Goal: Task Accomplishment & Management: Use online tool/utility

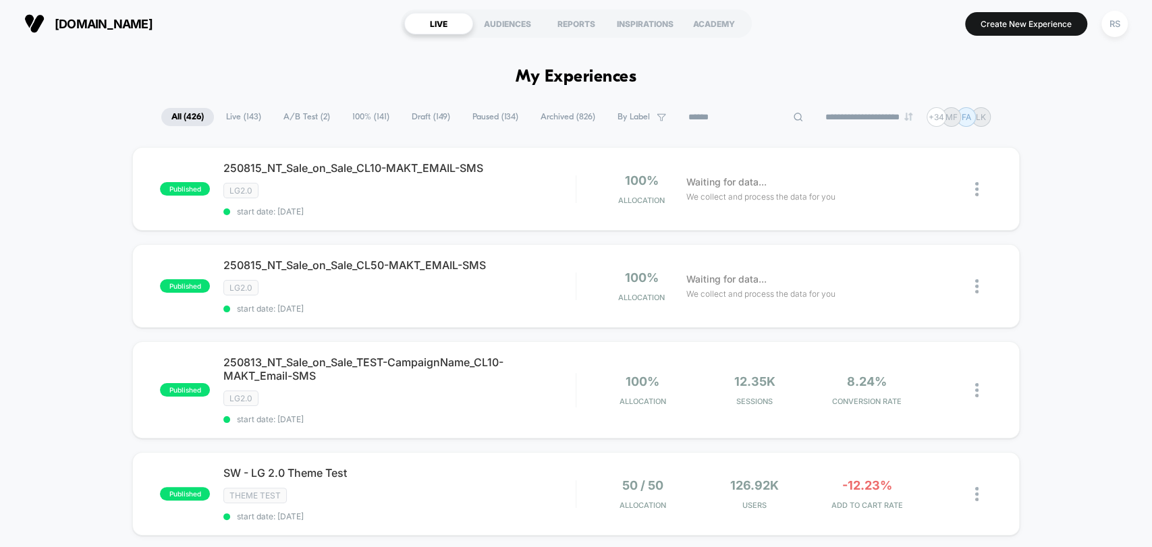
click at [719, 113] on input at bounding box center [745, 117] width 135 height 16
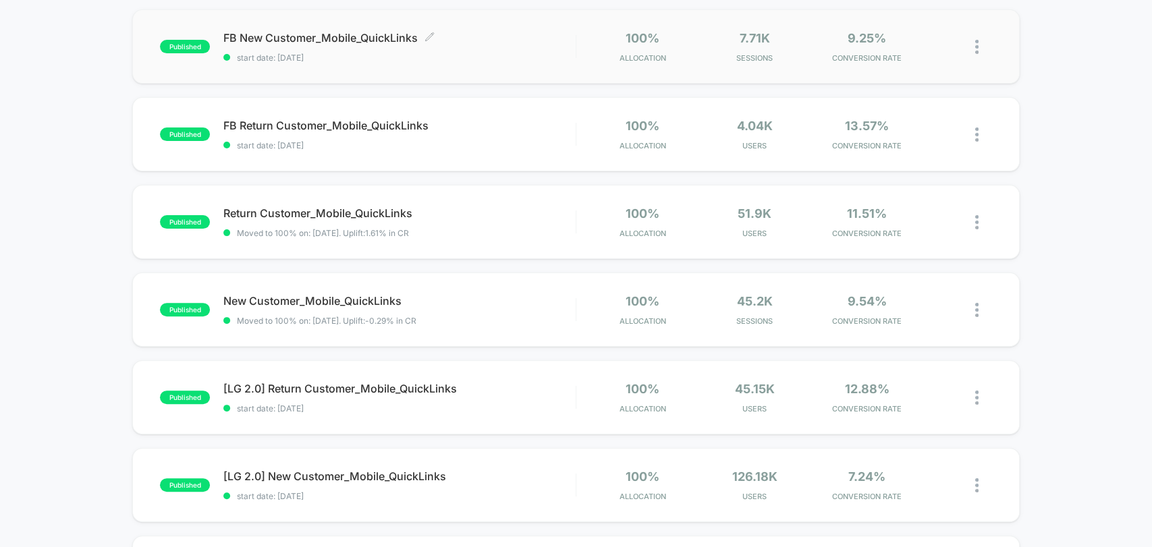
scroll to position [140, 0]
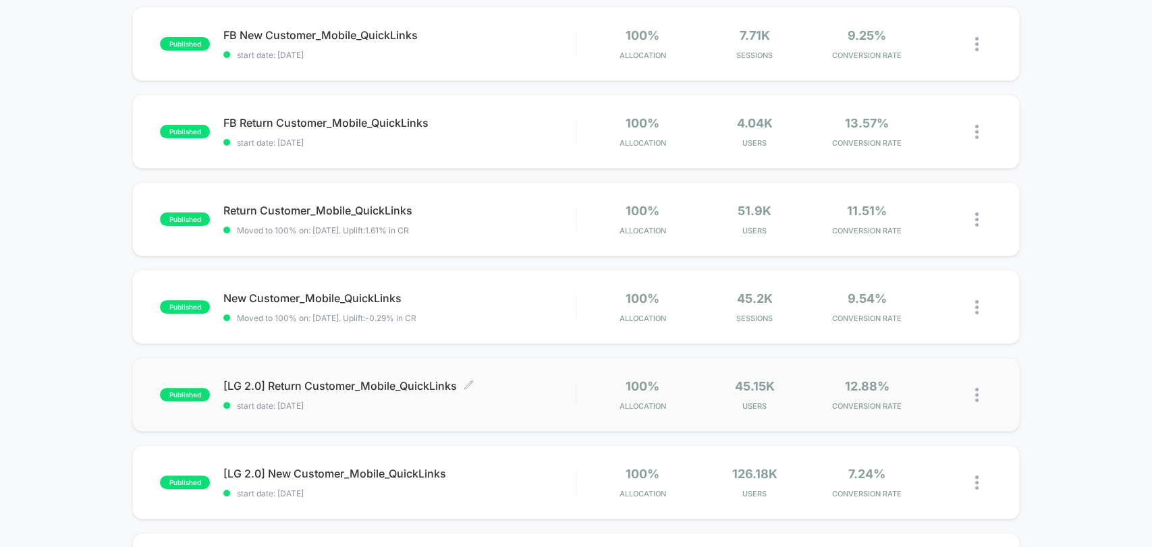
type input "**********"
click at [518, 390] on span "[LG 2.0] Return Customer_Mobile_QuickLinks Click to edit experience details" at bounding box center [399, 385] width 352 height 13
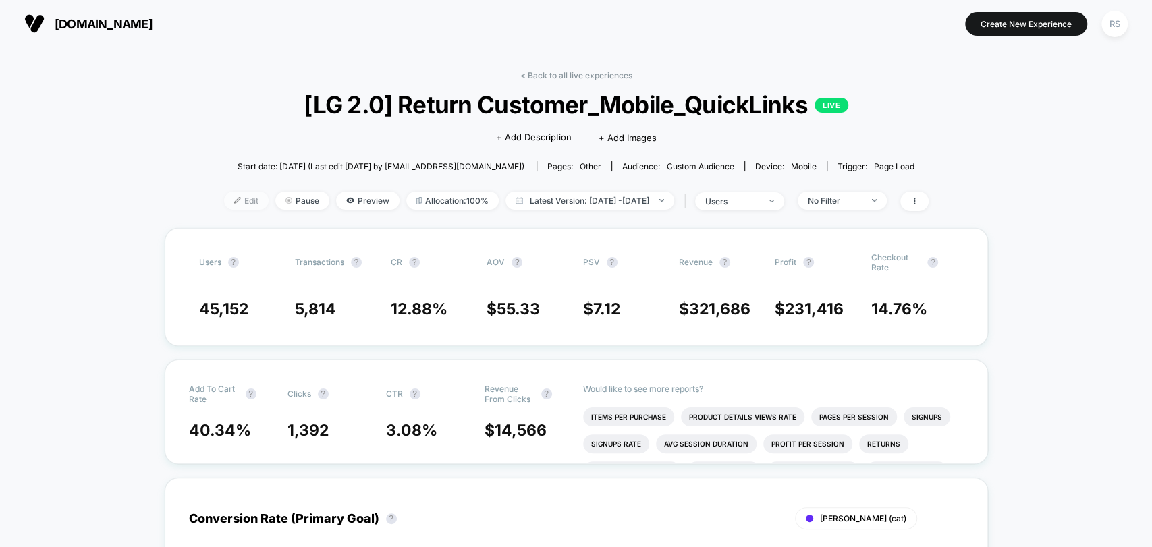
click at [229, 201] on span "Edit" at bounding box center [246, 201] width 45 height 18
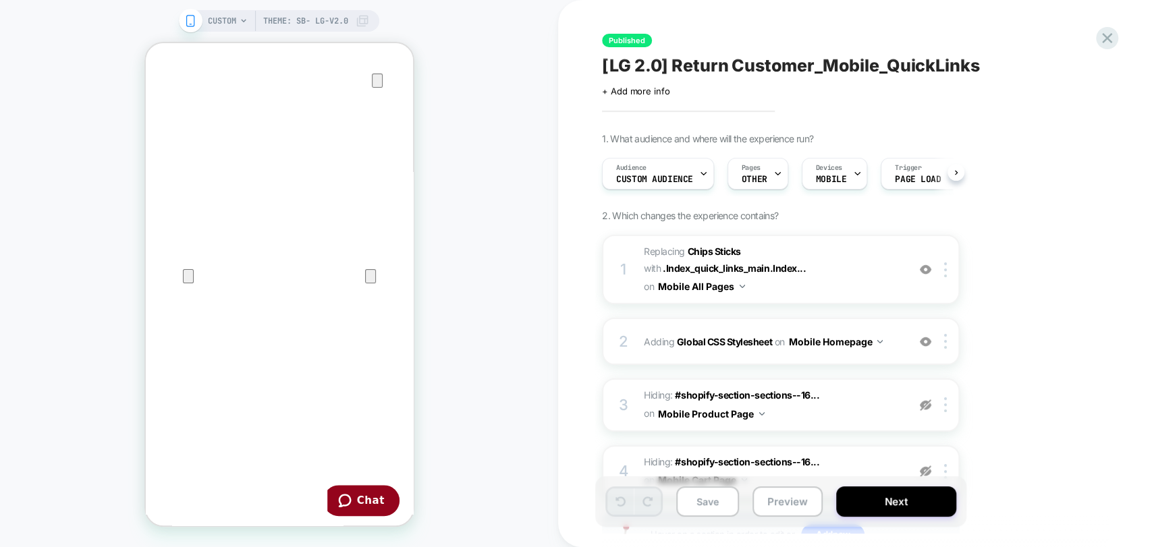
click at [766, 166] on div "Pages OTHER" at bounding box center [754, 174] width 53 height 30
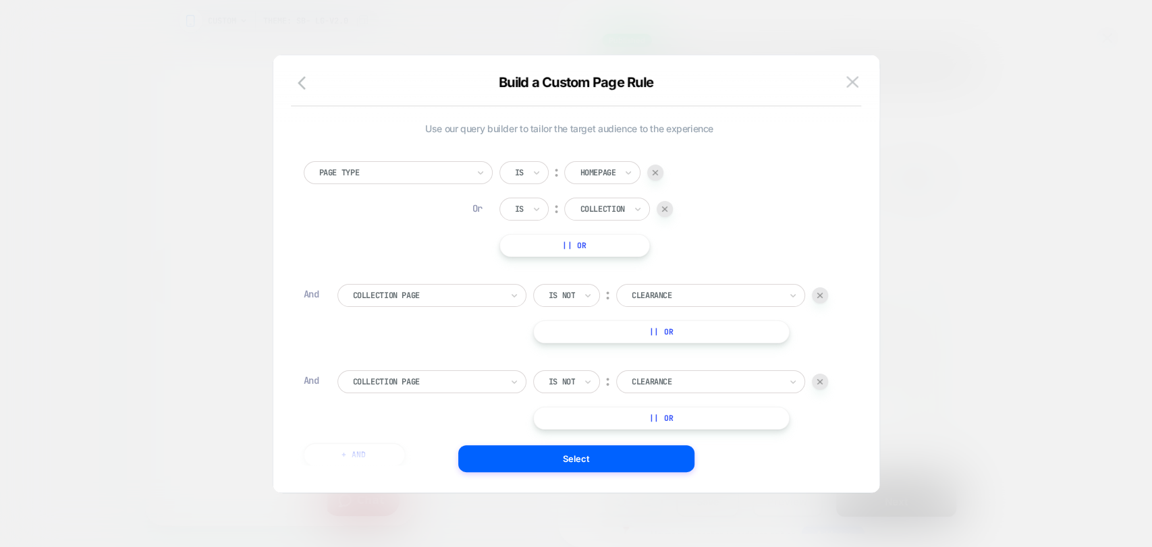
click at [817, 293] on img at bounding box center [819, 295] width 5 height 5
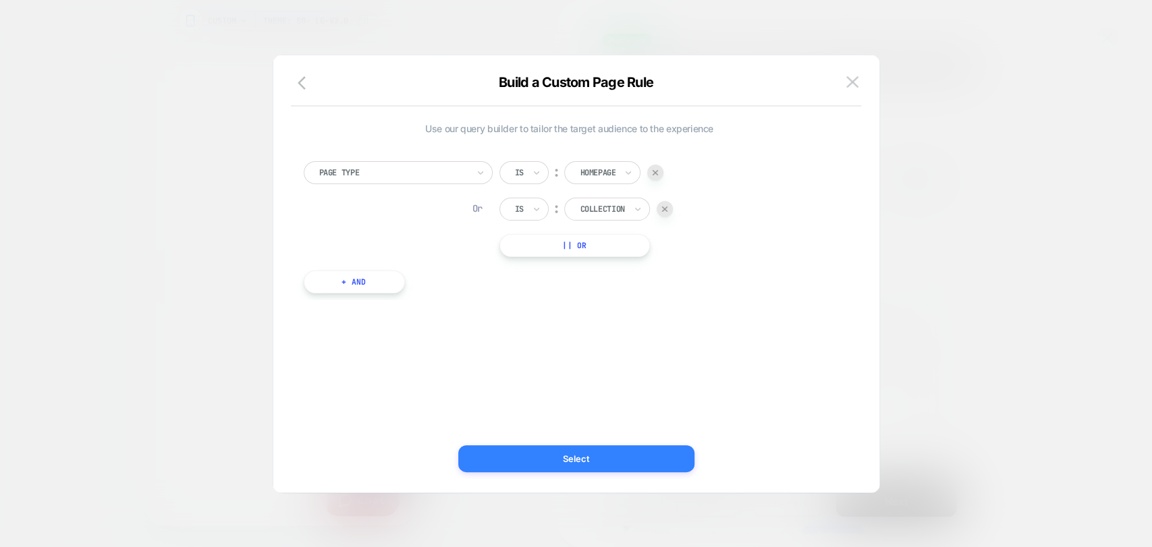
click at [556, 464] on button "Select" at bounding box center [576, 458] width 236 height 27
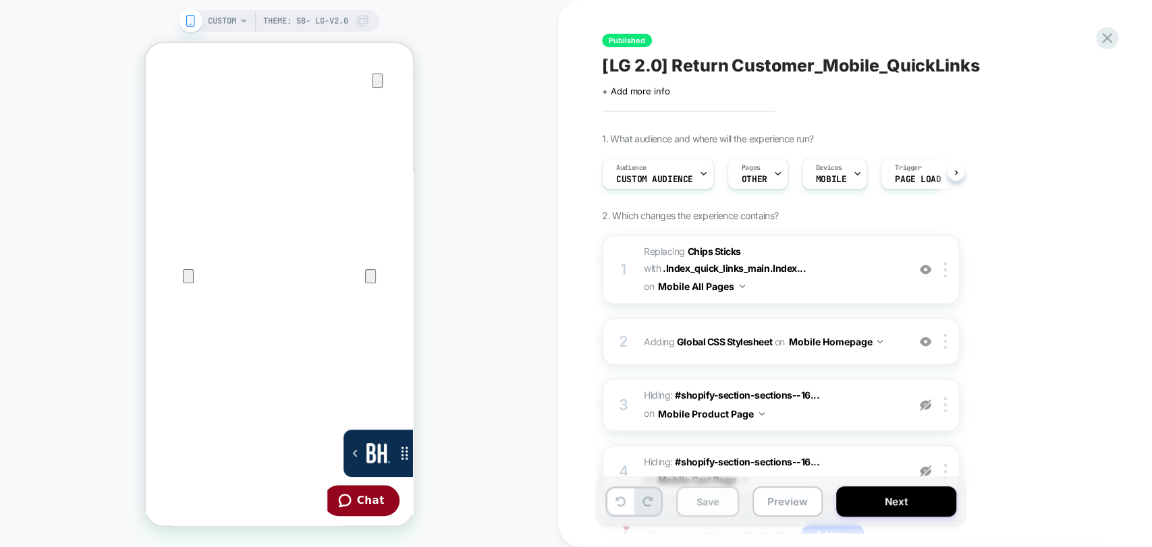
click at [697, 497] on button "Save" at bounding box center [707, 501] width 63 height 30
click at [861, 513] on button "Next" at bounding box center [896, 501] width 120 height 30
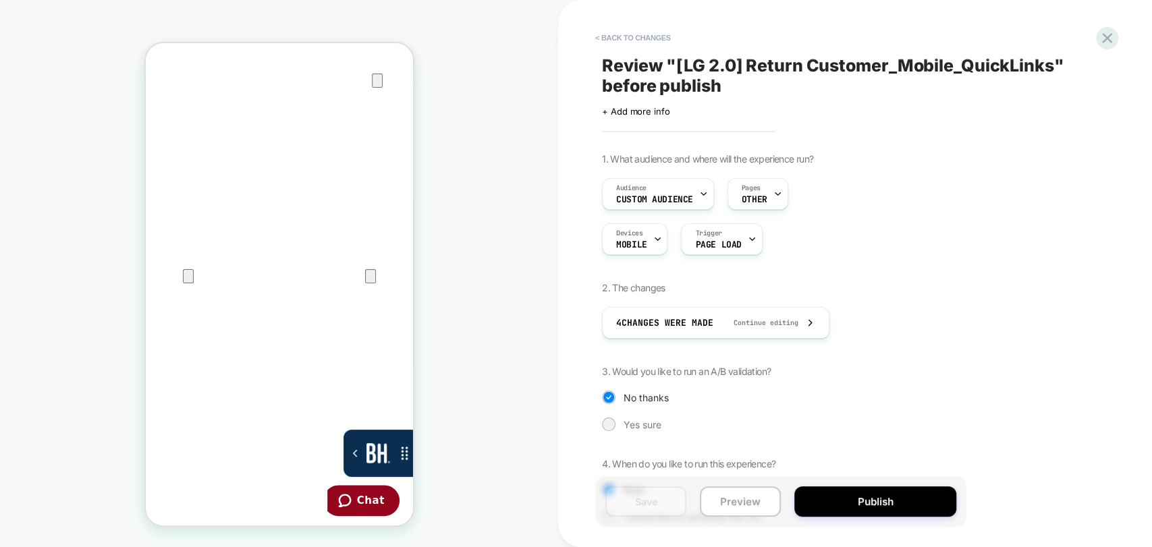
click at [861, 513] on button "Publish" at bounding box center [875, 501] width 162 height 30
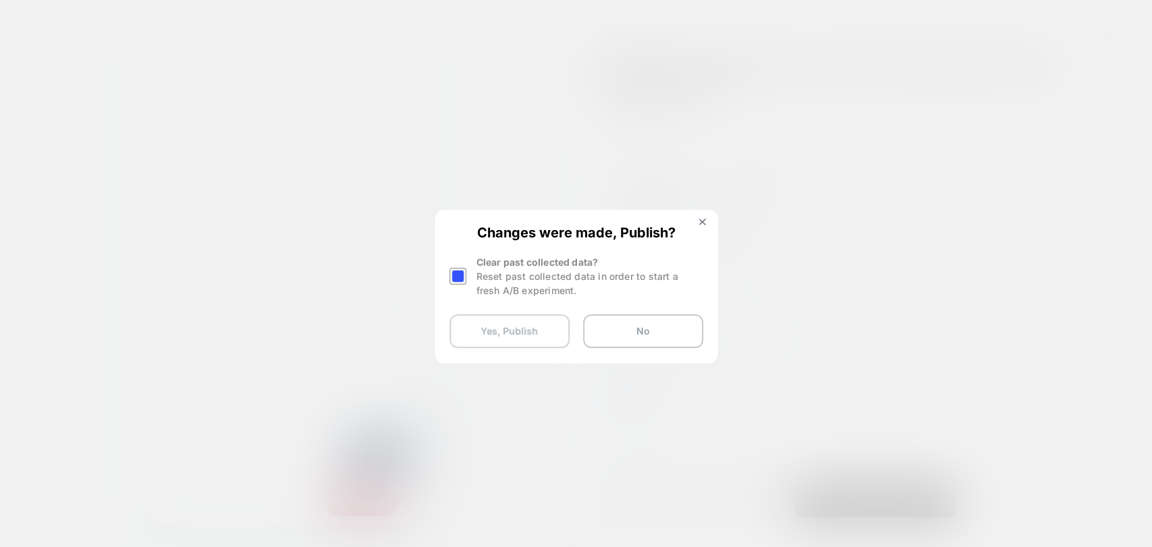
click at [553, 341] on button "Yes, Publish" at bounding box center [509, 331] width 120 height 34
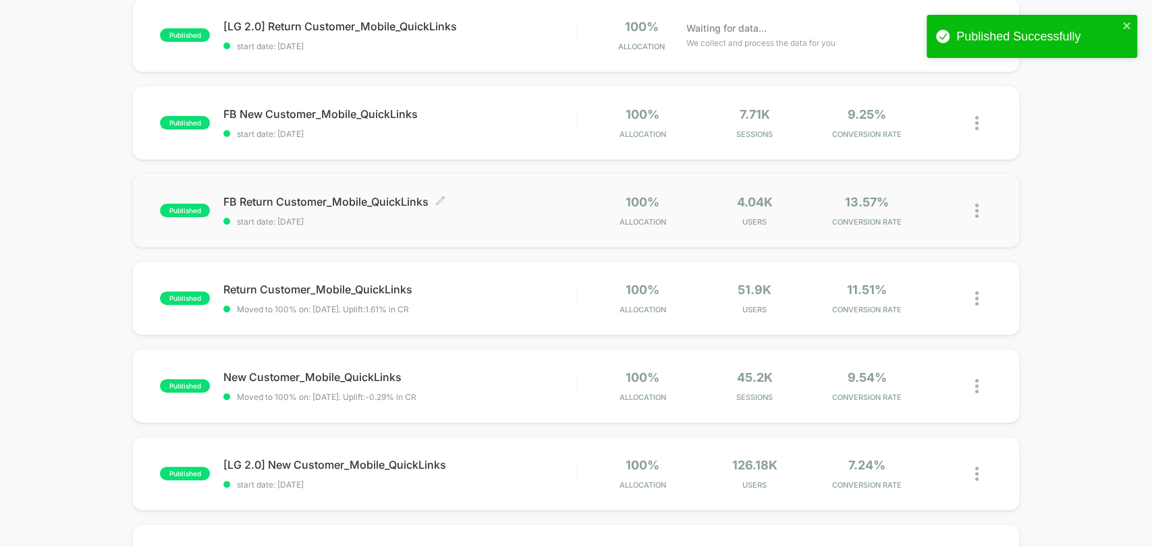
scroll to position [151, 0]
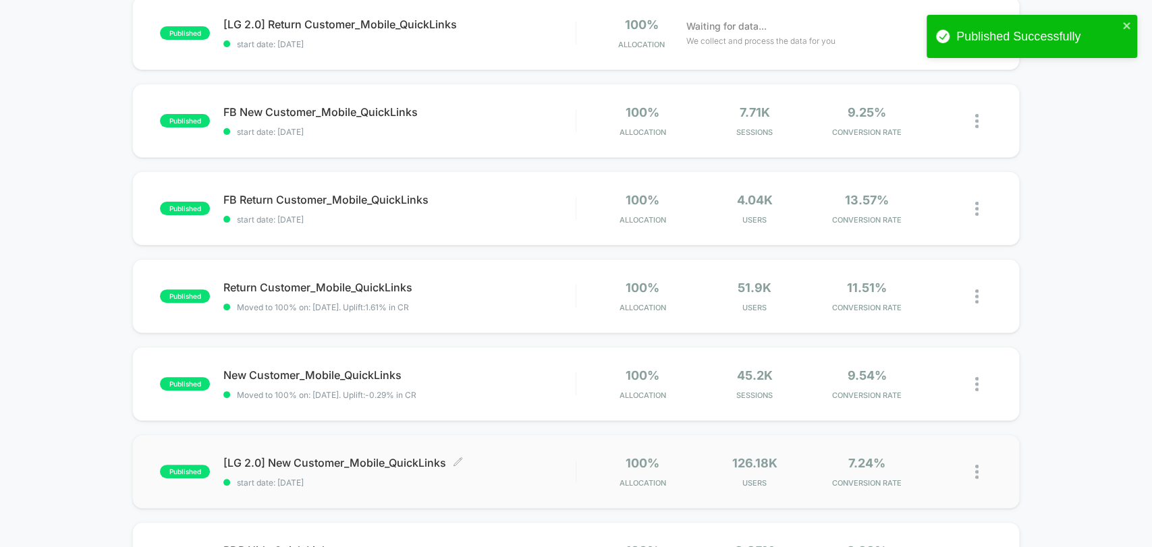
click at [505, 471] on div "[LG 2.0] New Customer_Mobile_QuickLinks Click to edit experience details Click …" at bounding box center [399, 472] width 352 height 32
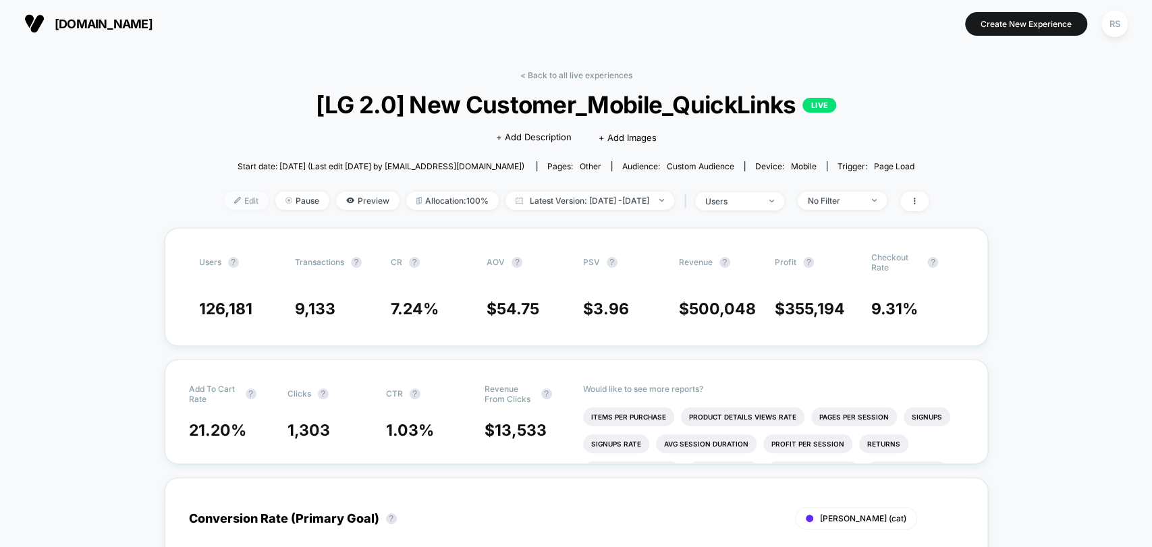
click at [237, 203] on span "Edit" at bounding box center [246, 201] width 45 height 18
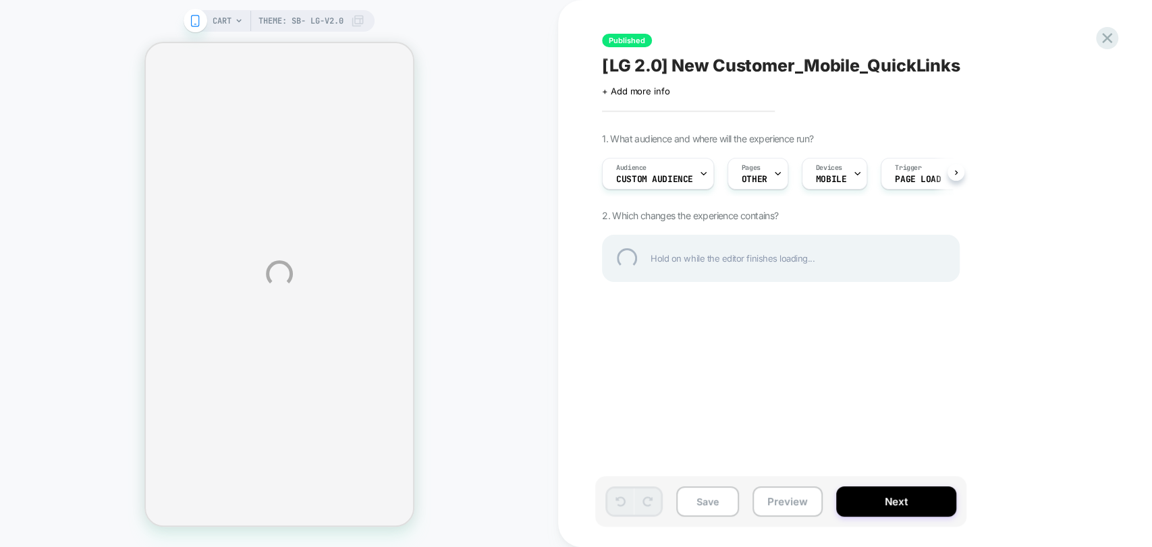
click at [760, 181] on div "CART Theme: SB- LG-v2.0 Published [LG 2.0] New Customer_Mobile_QuickLinks Click…" at bounding box center [576, 273] width 1152 height 547
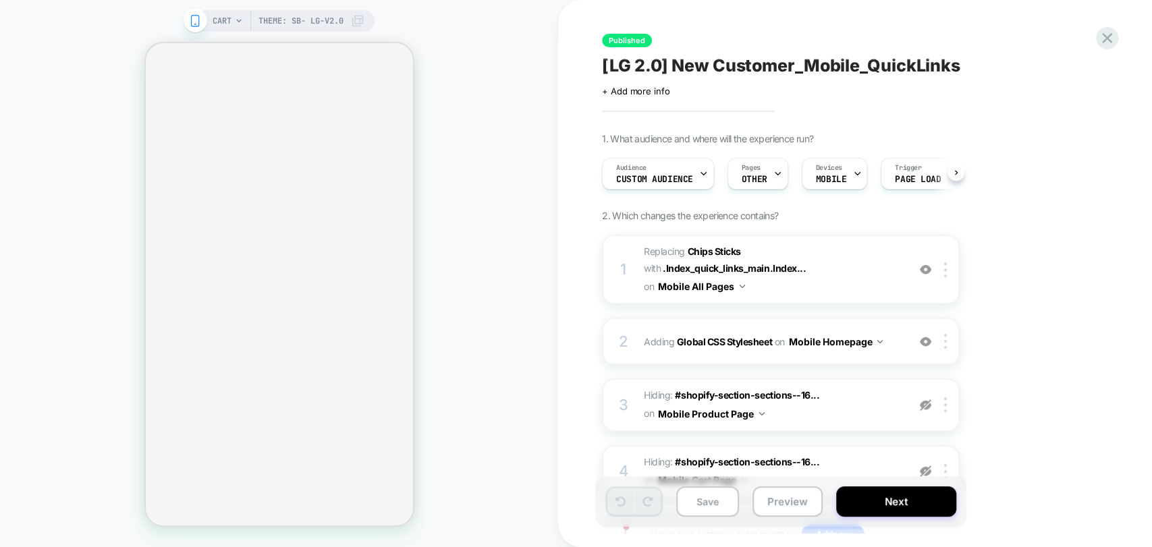
click at [760, 181] on span "OTHER" at bounding box center [755, 179] width 26 height 9
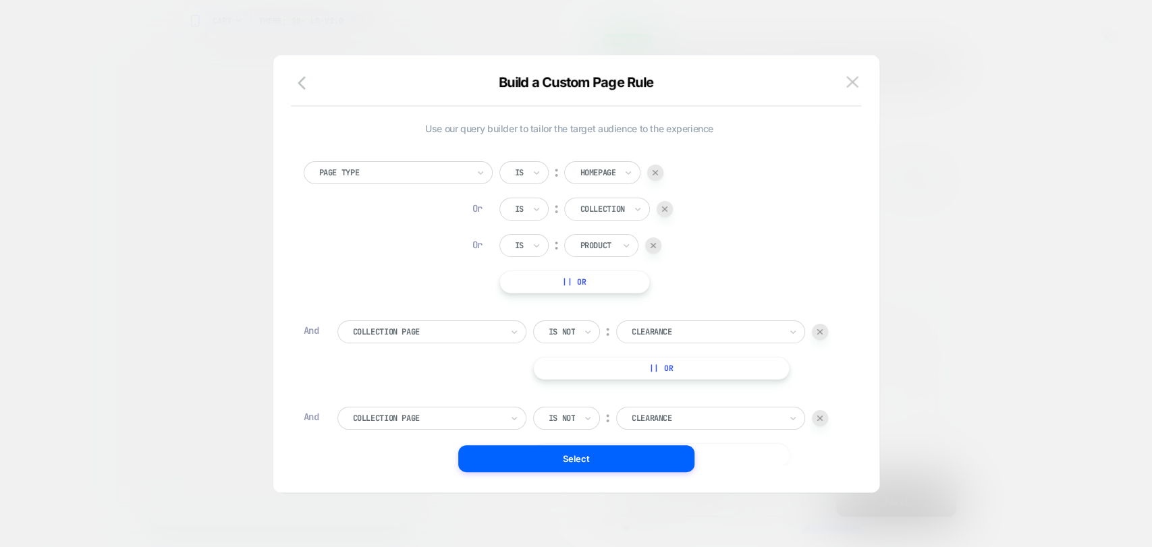
click at [816, 332] on div at bounding box center [820, 332] width 16 height 16
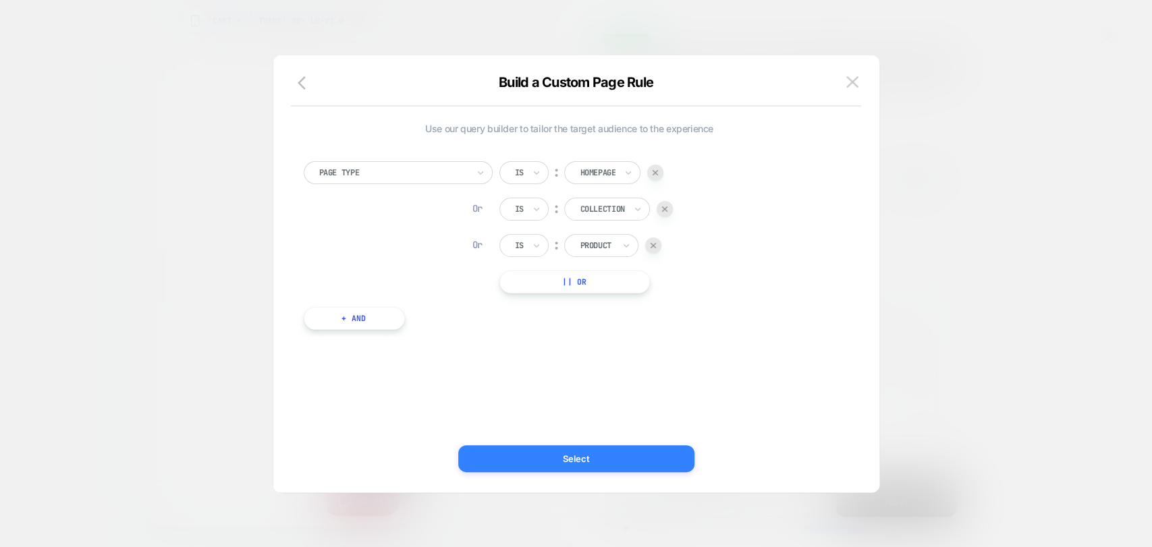
click at [588, 463] on button "Select" at bounding box center [576, 458] width 236 height 27
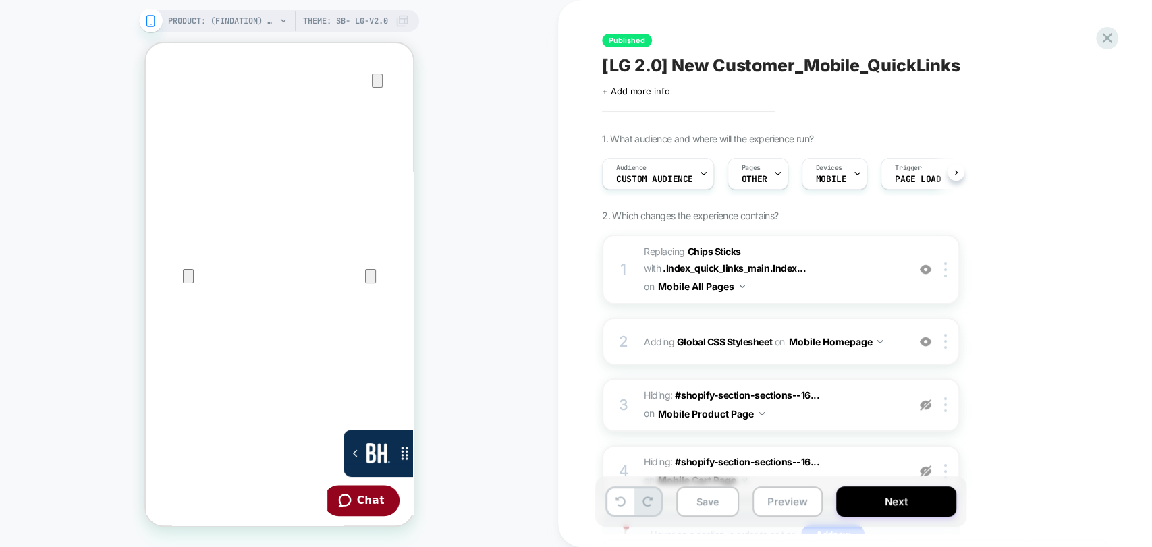
click at [758, 174] on div "Pages OTHER" at bounding box center [754, 174] width 53 height 30
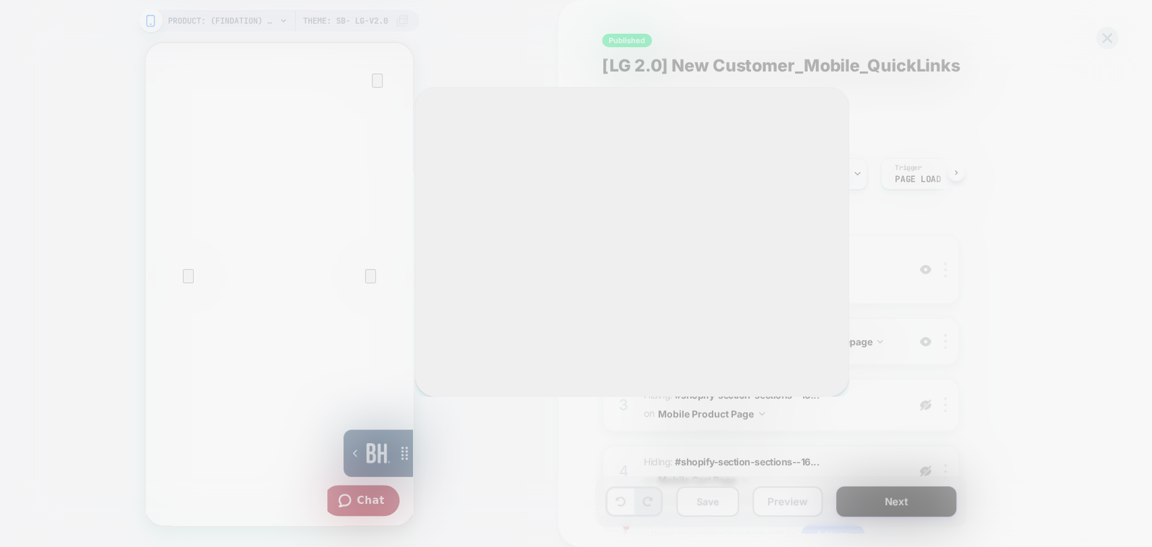
scroll to position [0, 1]
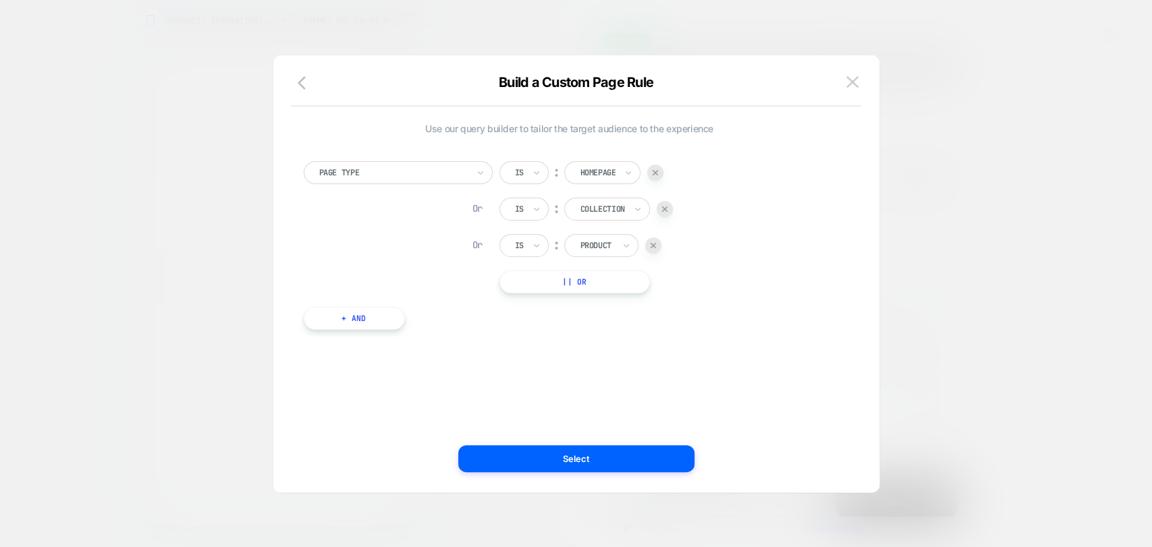
click at [654, 248] on div at bounding box center [653, 246] width 16 height 16
click at [623, 244] on button "|| Or" at bounding box center [574, 245] width 151 height 23
click at [605, 240] on div at bounding box center [598, 246] width 36 height 12
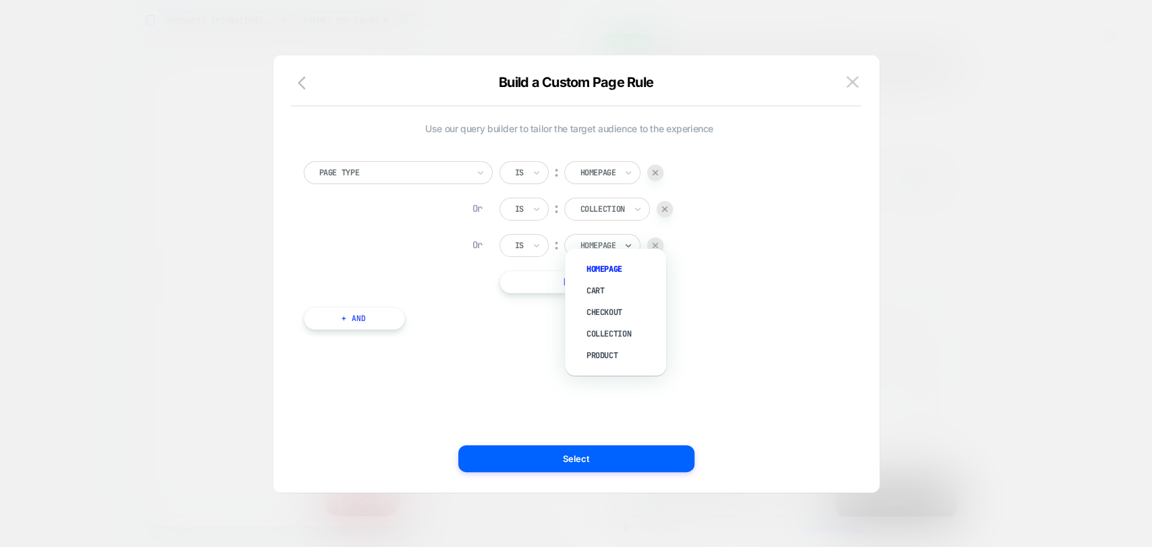
scroll to position [13, 0]
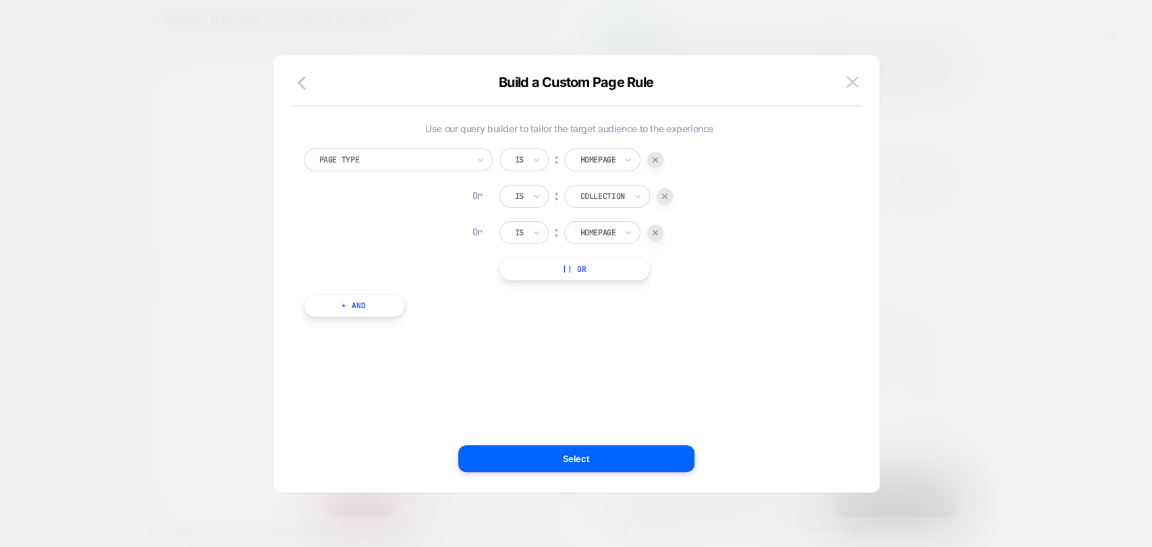
click at [686, 252] on div "Page Type Is ︰ Homepage Or Is ︰ Collection Or Is ︰ Homepage || Or" at bounding box center [570, 214] width 532 height 132
click at [526, 448] on button "Select" at bounding box center [576, 458] width 236 height 27
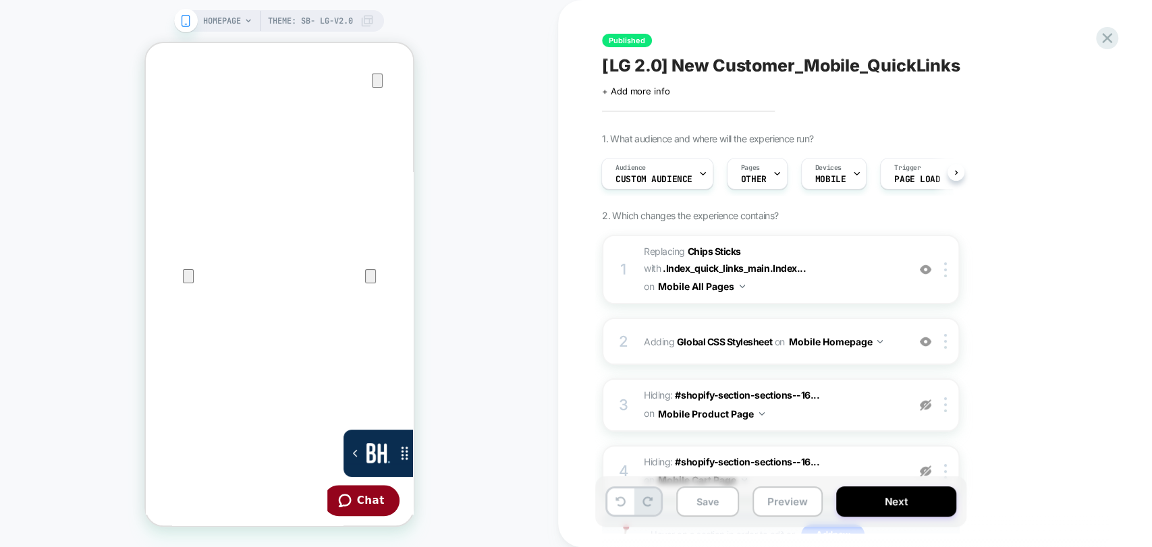
click at [702, 501] on button "Save" at bounding box center [707, 501] width 63 height 30
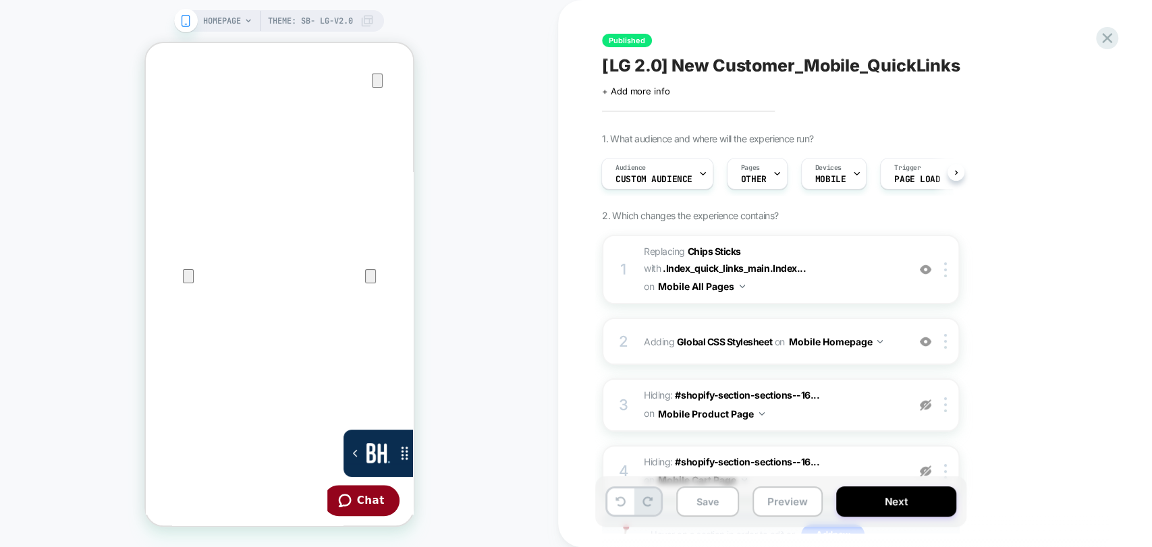
click at [702, 501] on button "Save" at bounding box center [707, 501] width 63 height 30
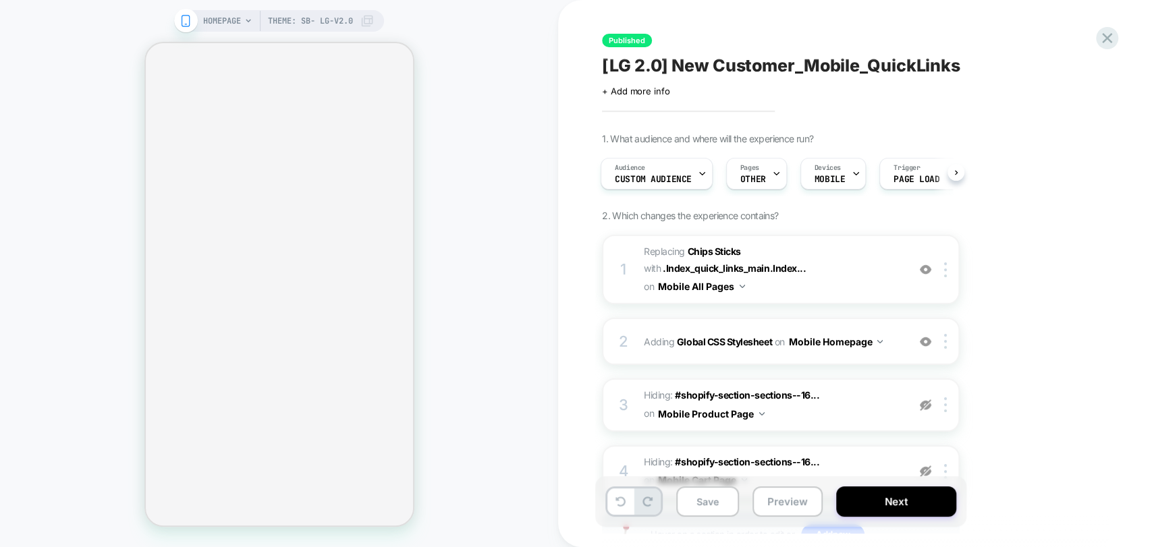
click at [702, 501] on button "Save" at bounding box center [707, 501] width 63 height 30
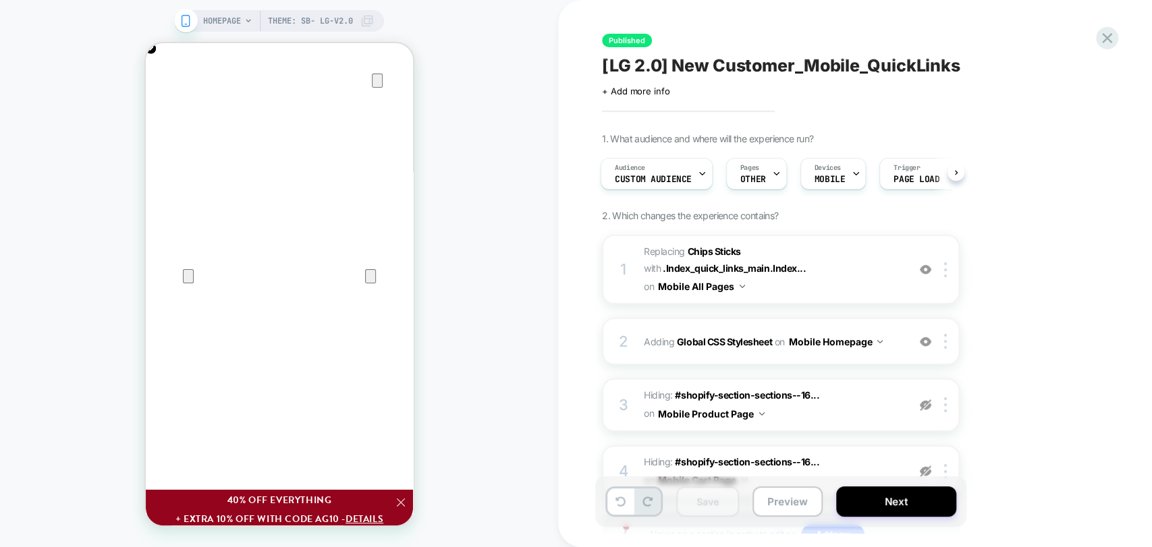
scroll to position [0, 0]
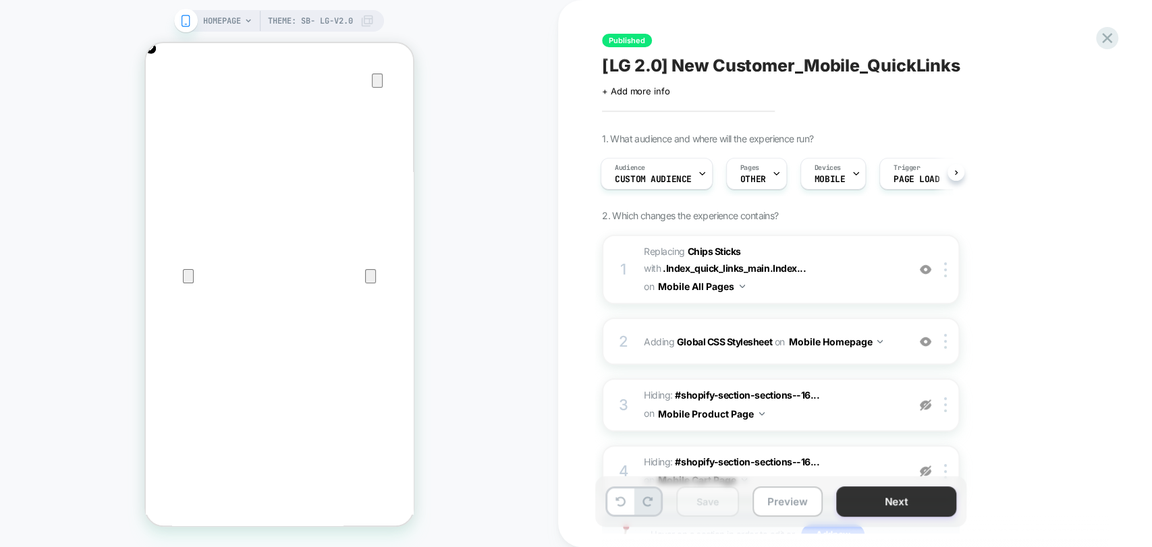
click at [859, 507] on button "Next" at bounding box center [896, 501] width 120 height 30
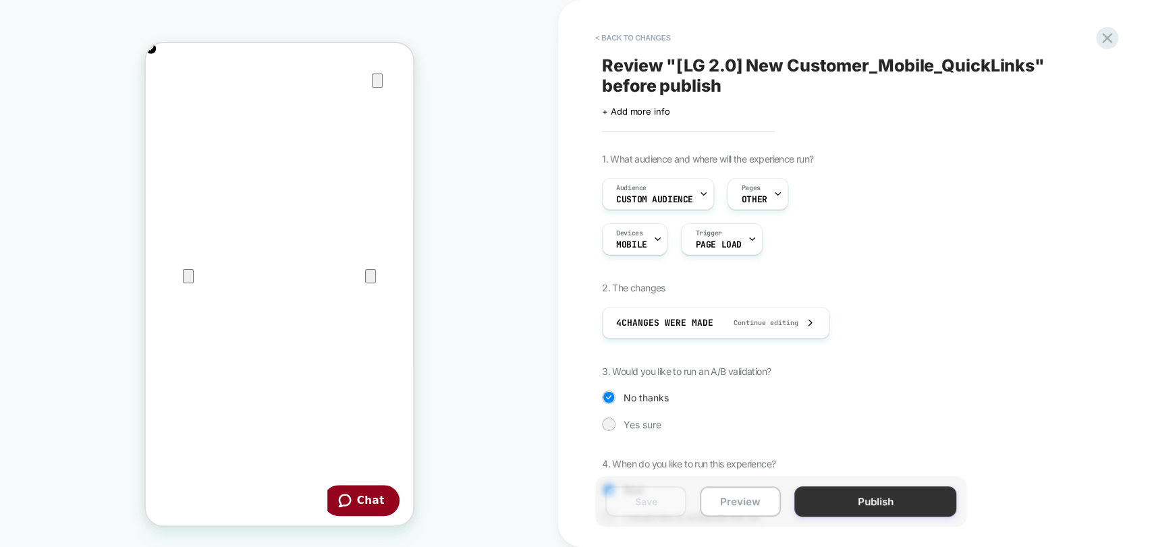
click at [852, 495] on button "Publish" at bounding box center [875, 501] width 162 height 30
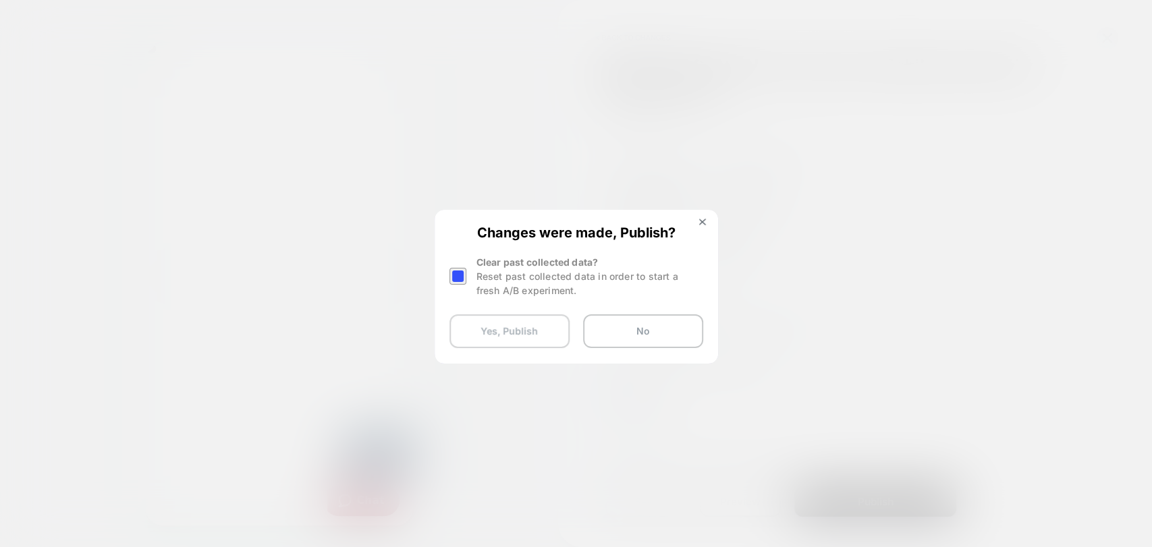
click at [513, 327] on button "Yes, Publish" at bounding box center [509, 331] width 120 height 34
click at [533, 334] on button "Yes, Publish" at bounding box center [509, 331] width 120 height 34
